Goal: Check status: Check status

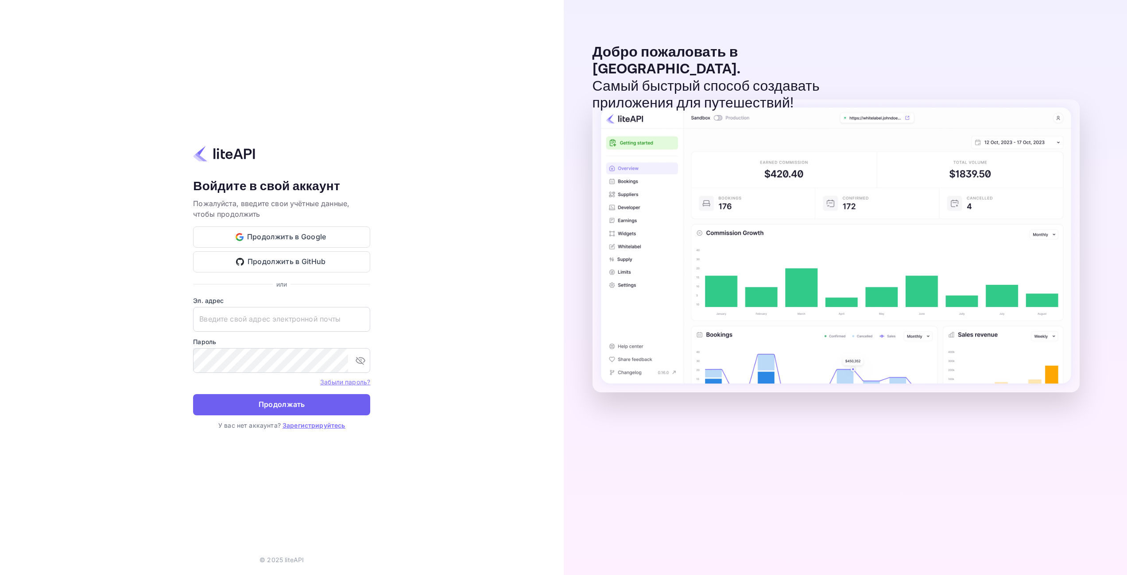
type input "[EMAIL_ADDRESS][DOMAIN_NAME]"
click at [285, 406] on ya-tr-span "Продолжать" at bounding box center [282, 405] width 46 height 12
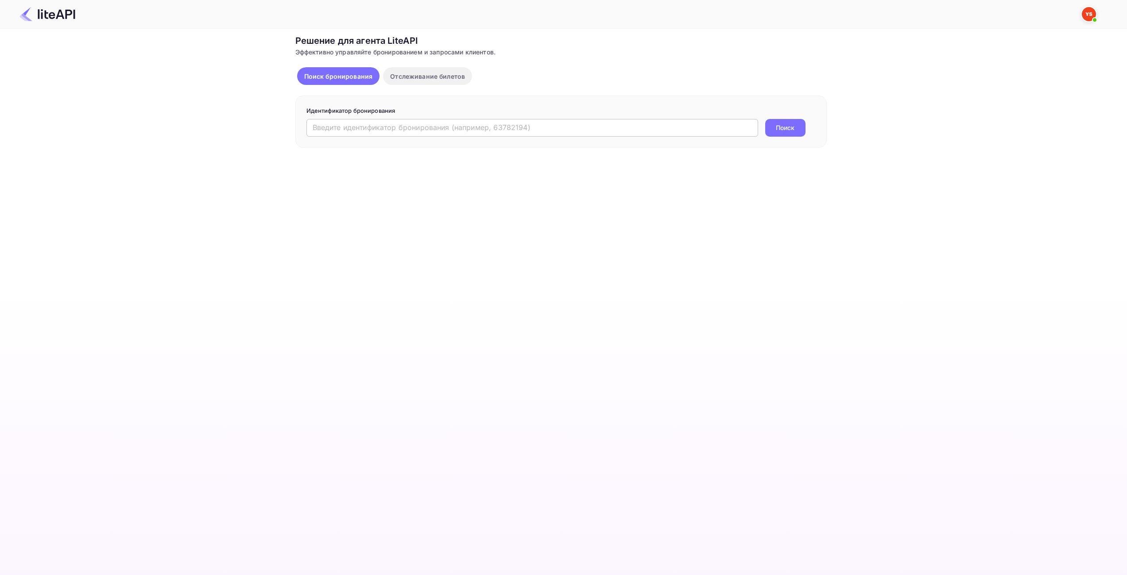
click at [400, 124] on input "text" at bounding box center [532, 128] width 452 height 18
paste input "8810204"
type input "8810204"
drag, startPoint x: 780, startPoint y: 127, endPoint x: 775, endPoint y: 124, distance: 5.8
click at [779, 126] on ya-tr-span "Поиск" at bounding box center [785, 127] width 19 height 9
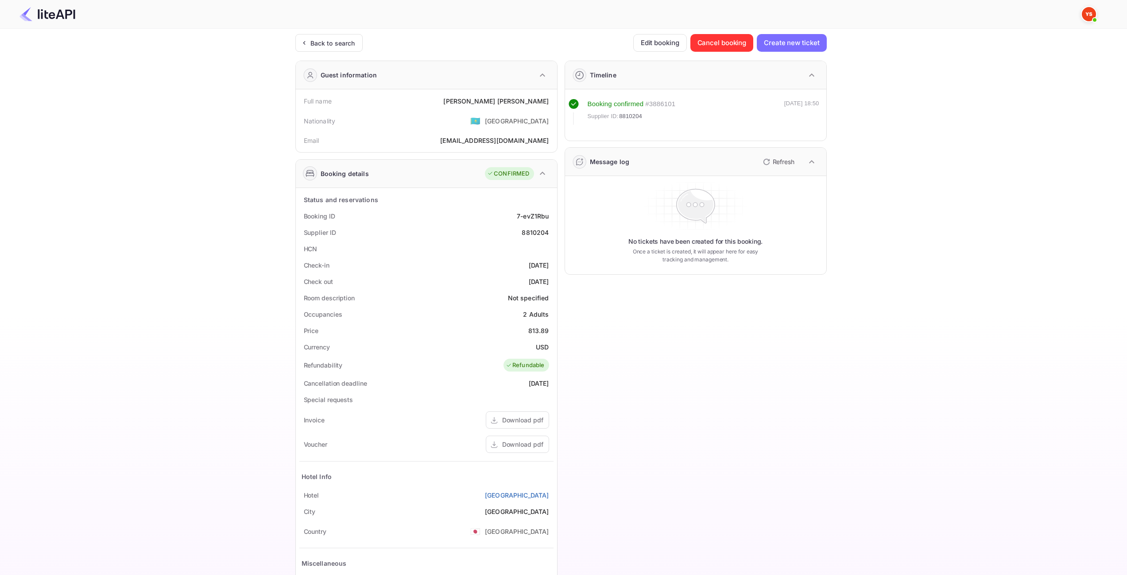
drag, startPoint x: 873, startPoint y: 252, endPoint x: 848, endPoint y: 258, distance: 25.9
click at [872, 253] on div "Ticket Affiliate URL https://www.nuitee.com/ Business partner name Nuitee Trave…" at bounding box center [561, 333] width 1100 height 599
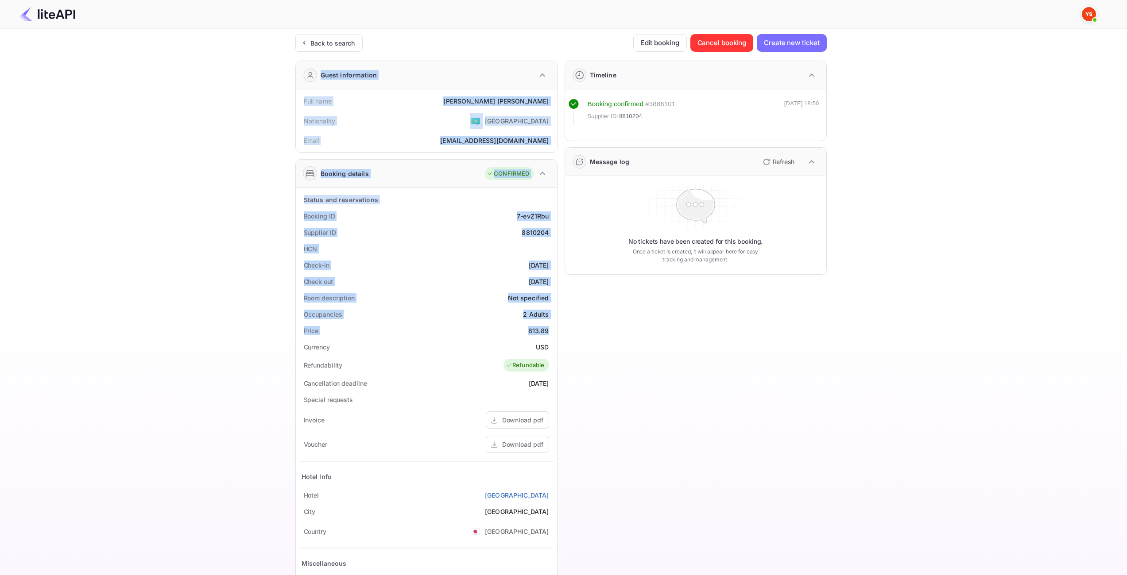
drag, startPoint x: 529, startPoint y: 329, endPoint x: 550, endPoint y: 332, distance: 21.9
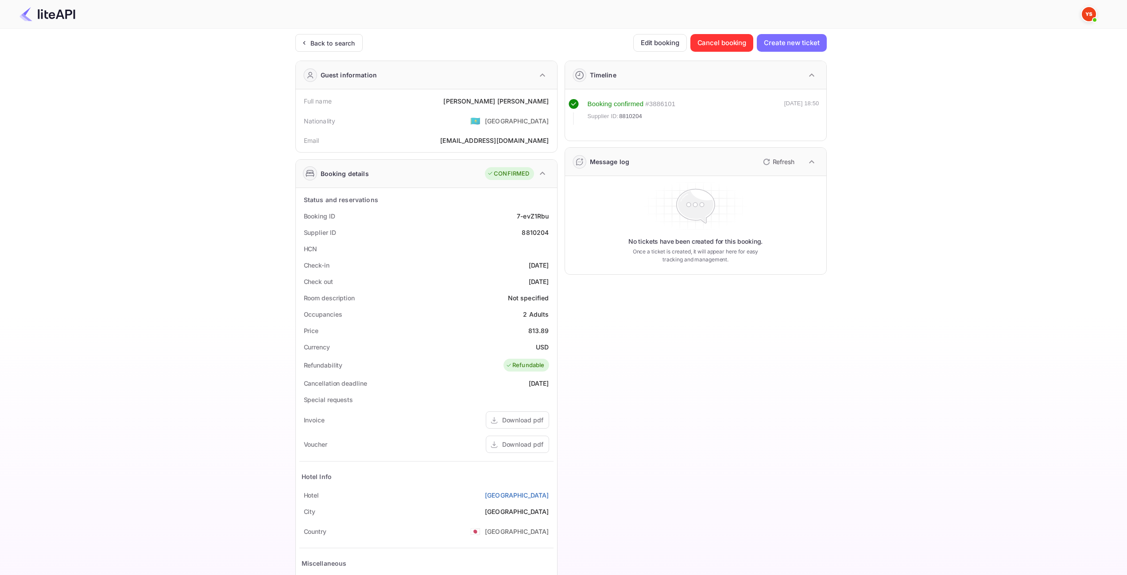
drag, startPoint x: 562, startPoint y: 326, endPoint x: 544, endPoint y: 328, distance: 17.8
click at [561, 326] on div "Timeline Booking confirmed # 3886101 Supplier ID: 8810204 09 Aug 2025 18:50 Mes…" at bounding box center [691, 344] width 269 height 580
click at [544, 331] on div "813.89" at bounding box center [538, 330] width 21 height 9
copy div "813.89"
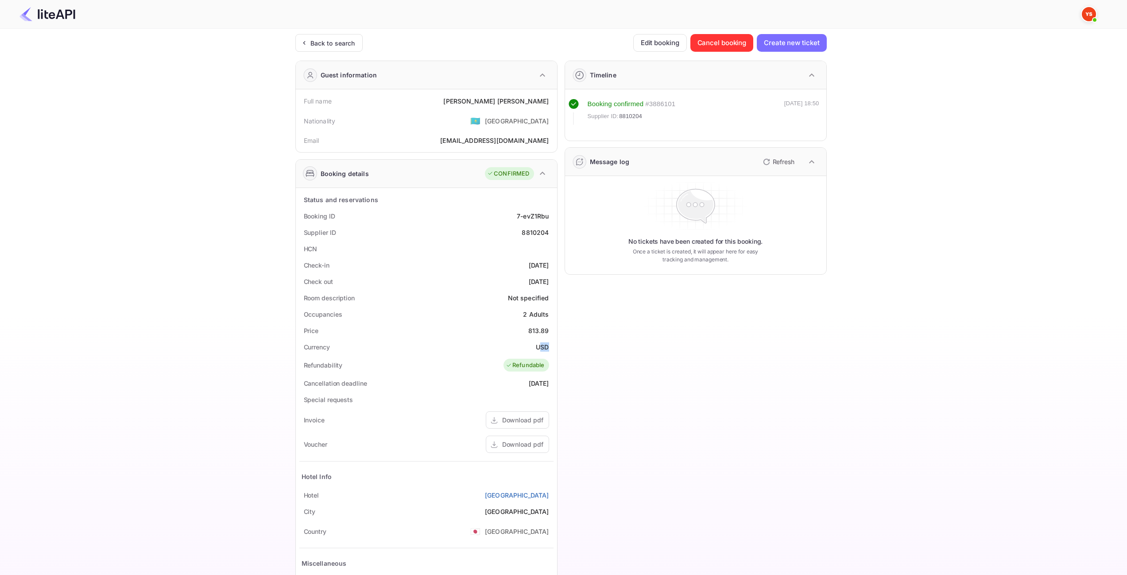
drag, startPoint x: 538, startPoint y: 349, endPoint x: 556, endPoint y: 348, distance: 17.8
click at [556, 348] on div "Status and reservations Booking ID 7-evZ1Rbu Supplier ID 8810204 HCN Check-in 2…" at bounding box center [426, 407] width 261 height 439
click at [540, 350] on div "USD" at bounding box center [542, 347] width 13 height 9
click at [540, 346] on div "USD" at bounding box center [542, 347] width 13 height 9
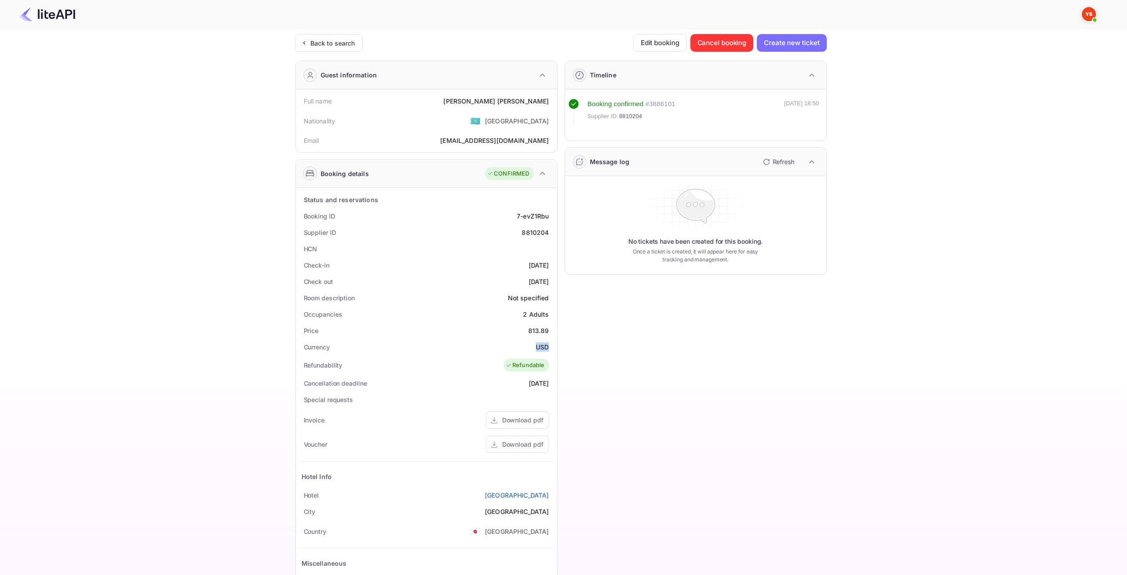
copy div "USD"
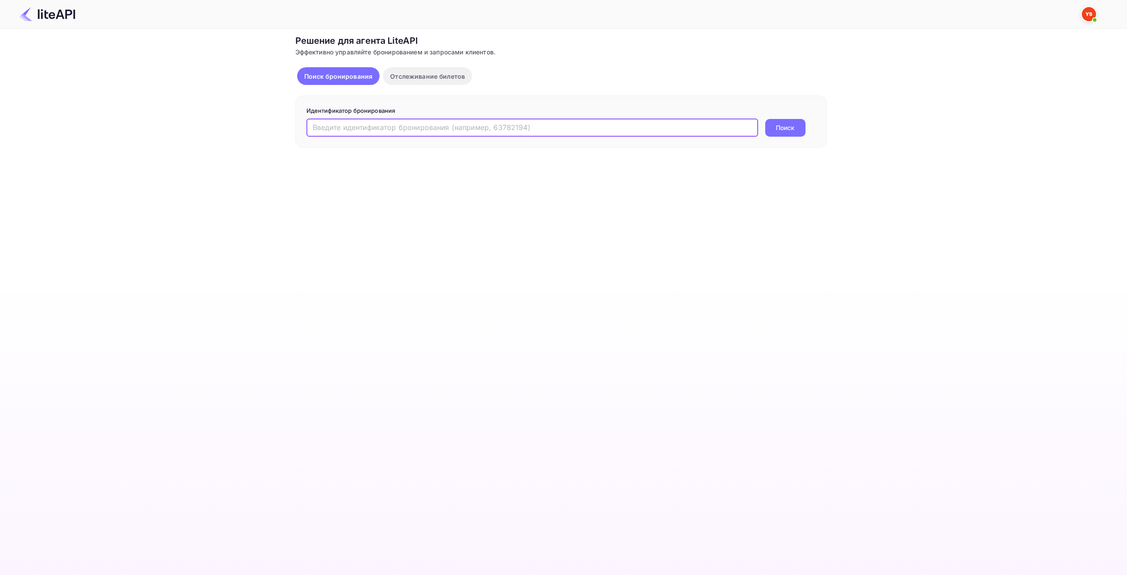
click at [577, 132] on input "text" at bounding box center [532, 128] width 452 height 18
paste input "8742709"
type input "8742709"
click at [792, 121] on button "Поиск" at bounding box center [785, 128] width 40 height 18
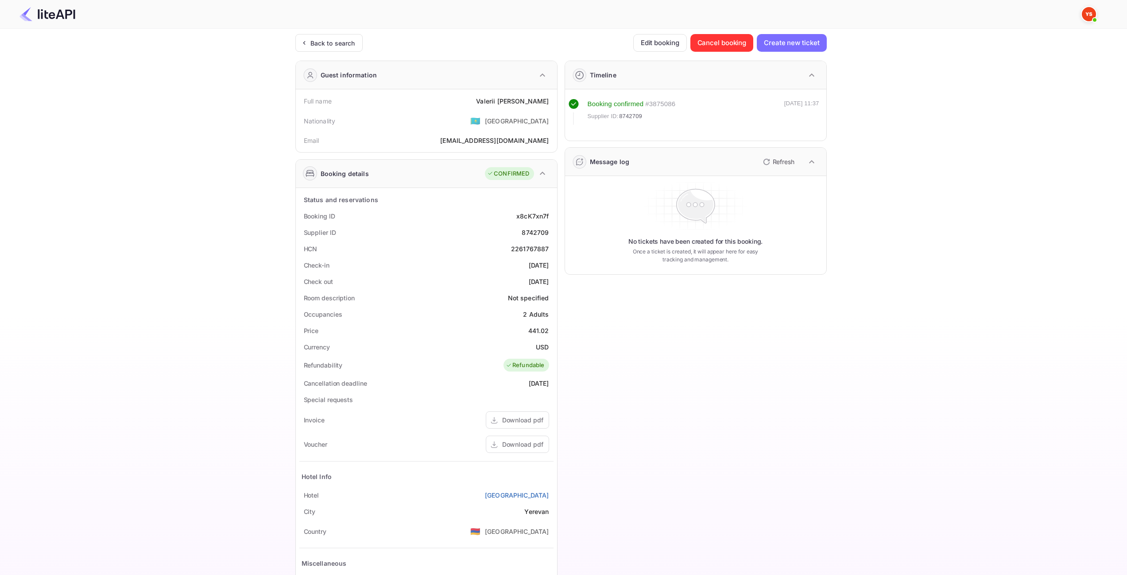
drag, startPoint x: 719, startPoint y: 308, endPoint x: 706, endPoint y: 308, distance: 12.8
click at [712, 308] on div "Timeline Booking confirmed # 3875086 Supplier ID: 8742709 06 Aug 2025 11:37 Mes…" at bounding box center [691, 344] width 269 height 580
click at [541, 329] on div "441.02" at bounding box center [538, 330] width 21 height 9
copy div "441.02"
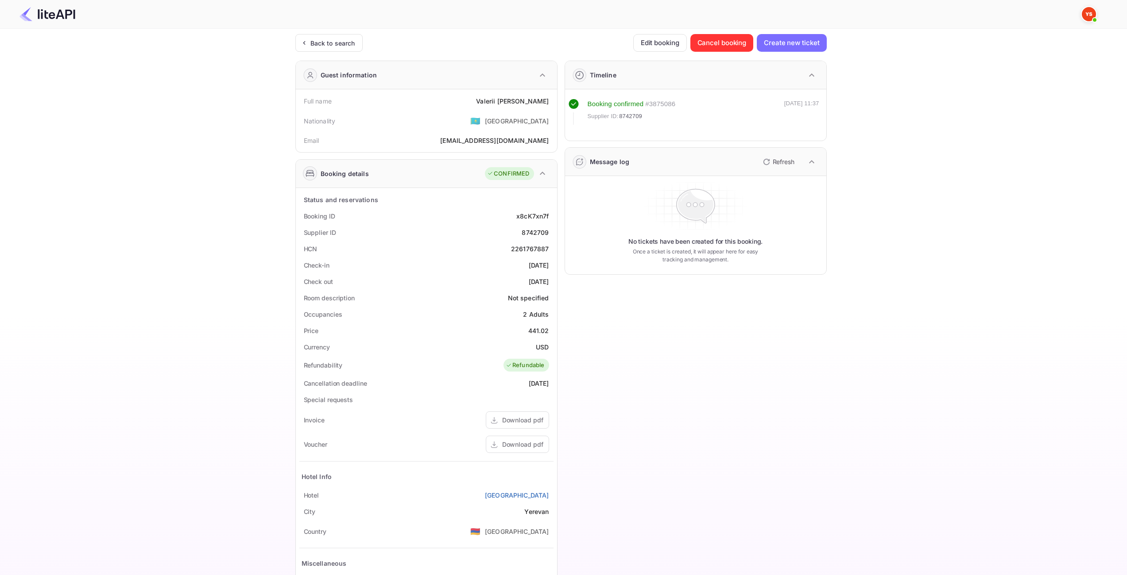
click at [545, 344] on div "USD" at bounding box center [542, 347] width 13 height 9
copy div "USD"
